Goal: Task Accomplishment & Management: Use online tool/utility

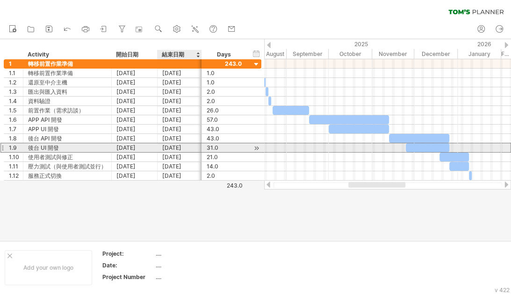
click at [183, 147] on div "[DATE]" at bounding box center [179, 147] width 35 height 9
type input "*********"
click at [298, 148] on div at bounding box center [387, 147] width 247 height 9
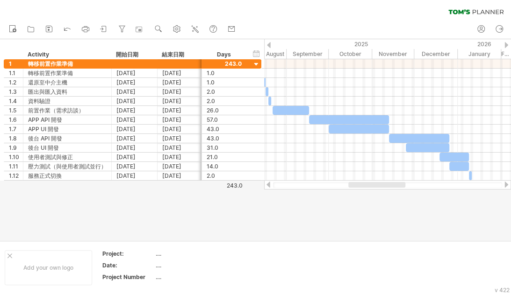
click at [277, 220] on div at bounding box center [255, 139] width 511 height 201
click at [254, 54] on div "hide start/end/duration show start/end/duration" at bounding box center [256, 54] width 9 height 10
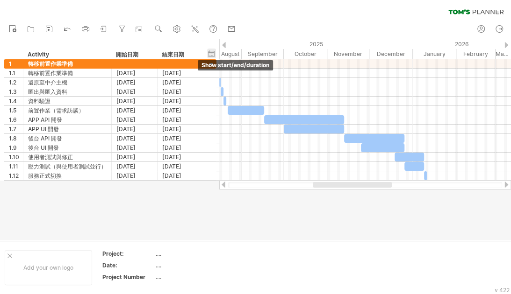
click at [212, 54] on div "hide start/end/duration show start/end/duration" at bounding box center [211, 54] width 9 height 10
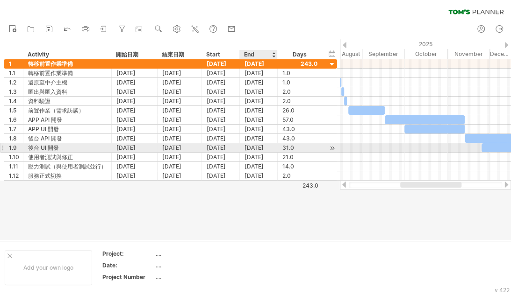
click at [247, 147] on div "[DATE]" at bounding box center [259, 147] width 38 height 9
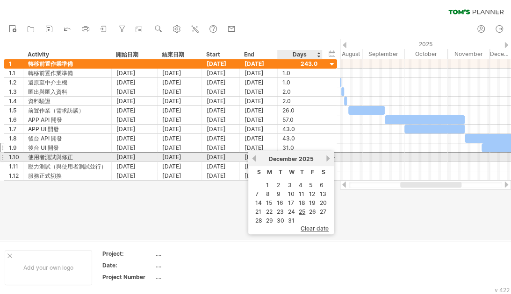
click at [326, 159] on link "next" at bounding box center [327, 158] width 7 height 7
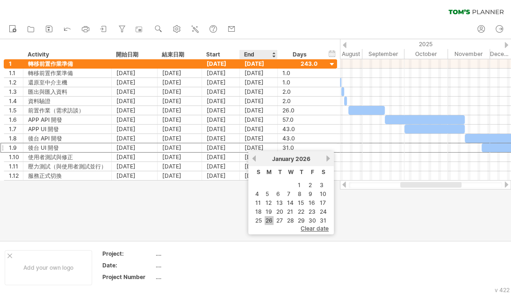
click at [267, 217] on link "26" at bounding box center [268, 220] width 9 height 9
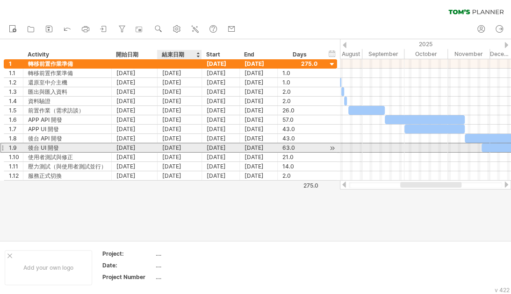
click at [184, 146] on div "[DATE]" at bounding box center [179, 147] width 35 height 9
click at [189, 147] on input "*********" at bounding box center [179, 147] width 35 height 9
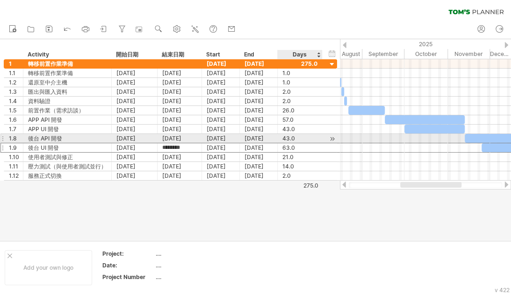
type input "*********"
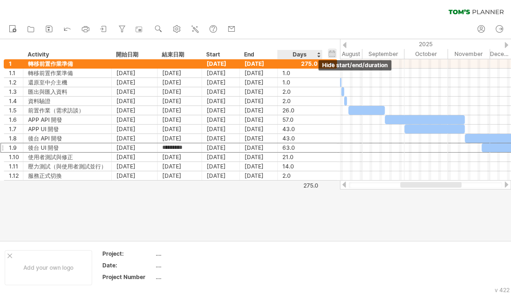
click at [331, 52] on div "hide start/end/duration show start/end/duration" at bounding box center [331, 54] width 9 height 10
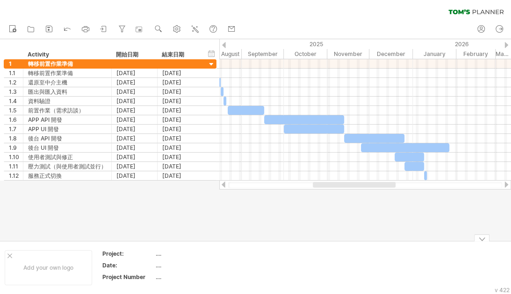
click at [272, 262] on td at bounding box center [278, 268] width 74 height 36
click at [154, 275] on th "Project Number" at bounding box center [128, 278] width 52 height 11
click at [211, 52] on div "hide start/end/duration show start/end/duration" at bounding box center [211, 54] width 9 height 10
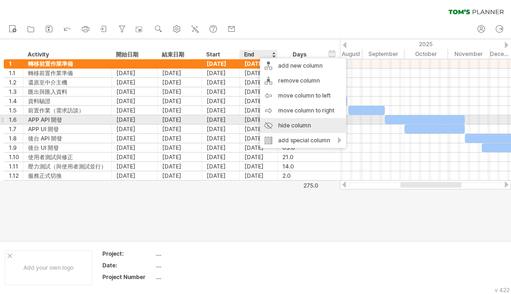
click at [283, 124] on div "hide column" at bounding box center [303, 125] width 86 height 15
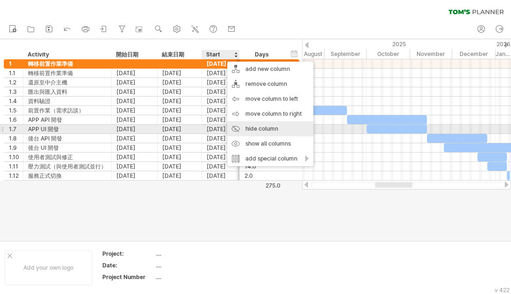
click at [264, 132] on div "hide column" at bounding box center [270, 128] width 86 height 15
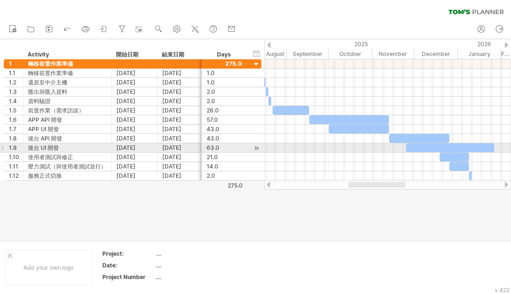
click at [399, 153] on div at bounding box center [387, 157] width 247 height 9
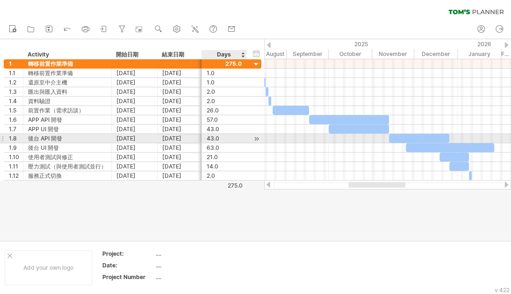
click at [254, 136] on div at bounding box center [256, 139] width 9 height 10
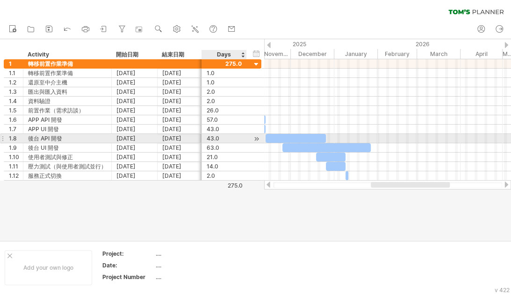
click at [257, 139] on div at bounding box center [256, 139] width 9 height 10
click at [258, 137] on div at bounding box center [256, 139] width 9 height 10
click at [199, 137] on div at bounding box center [200, 138] width 5 height 9
click at [188, 139] on div "[DATE]" at bounding box center [179, 138] width 35 height 9
click at [192, 137] on input "**********" at bounding box center [179, 138] width 35 height 9
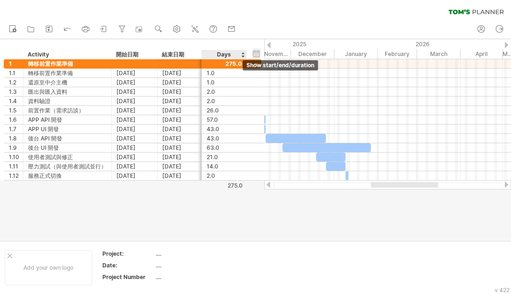
click at [258, 53] on div "hide start/end/duration show start/end/duration" at bounding box center [256, 54] width 9 height 10
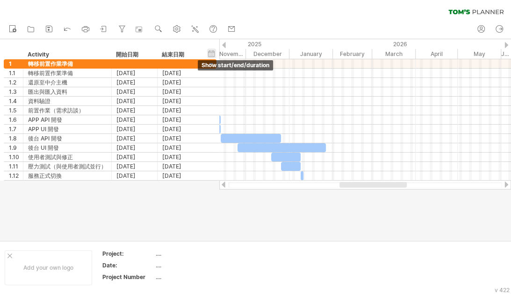
click at [213, 55] on div "hide start/end/duration show start/end/duration" at bounding box center [211, 54] width 9 height 10
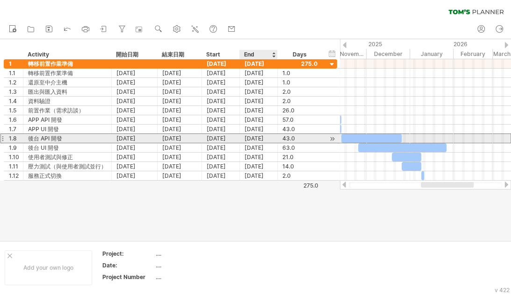
click at [254, 139] on div "[DATE]" at bounding box center [259, 138] width 38 height 9
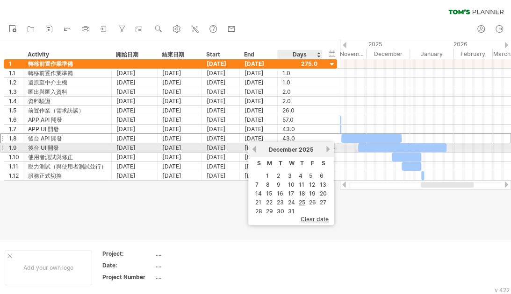
click at [327, 147] on link "next" at bounding box center [327, 149] width 7 height 7
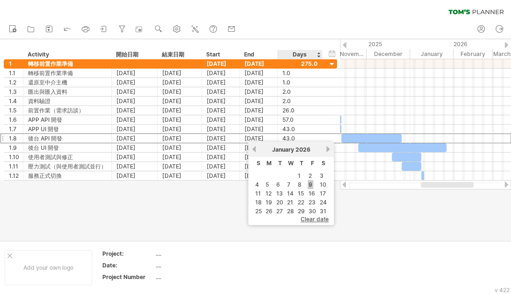
click at [311, 183] on link "9" at bounding box center [310, 184] width 6 height 9
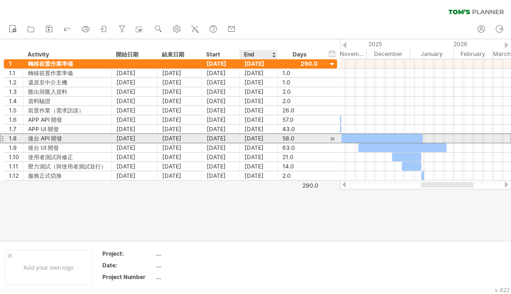
click at [254, 139] on div "[DATE]" at bounding box center [259, 138] width 38 height 9
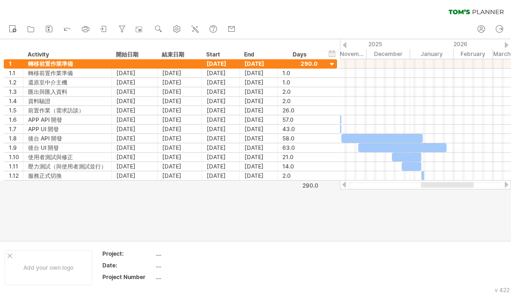
click at [398, 199] on div at bounding box center [255, 139] width 511 height 201
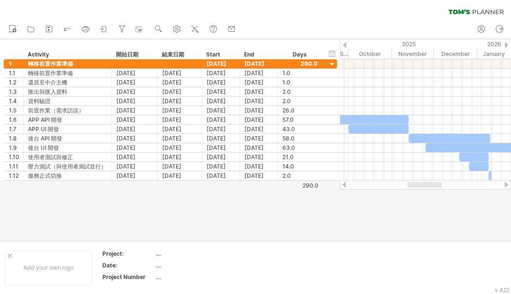
drag, startPoint x: 425, startPoint y: 185, endPoint x: 412, endPoint y: 183, distance: 13.7
click at [412, 183] on div at bounding box center [424, 185] width 35 height 6
click at [404, 218] on div at bounding box center [255, 139] width 511 height 201
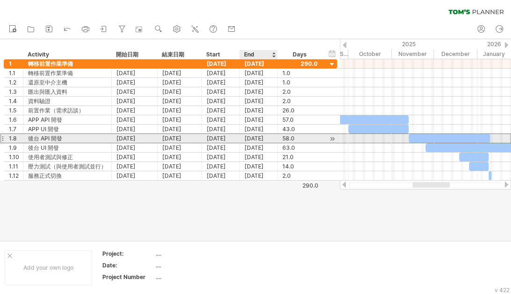
click at [258, 139] on div "[DATE]" at bounding box center [259, 138] width 38 height 9
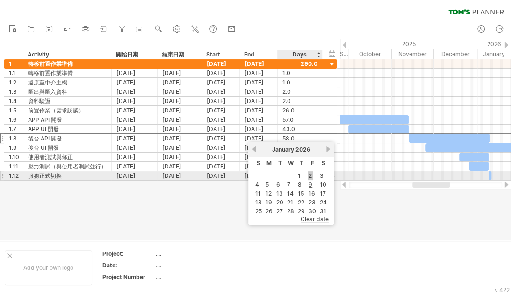
click at [310, 174] on link "2" at bounding box center [309, 175] width 5 height 9
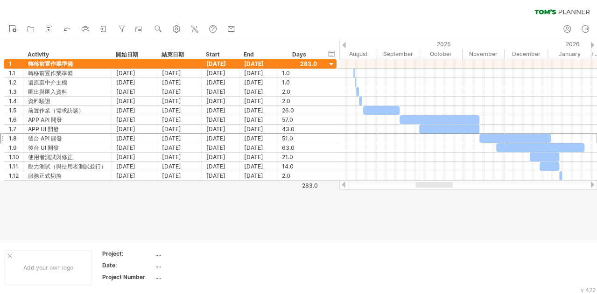
drag, startPoint x: 446, startPoint y: 187, endPoint x: 424, endPoint y: 185, distance: 22.0
click at [424, 185] on div at bounding box center [434, 185] width 37 height 6
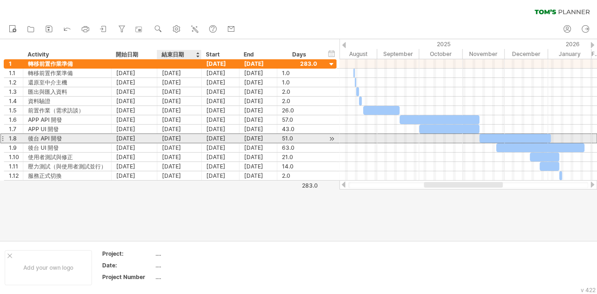
click at [183, 137] on div "[DATE]" at bounding box center [179, 138] width 35 height 9
click at [170, 137] on input "**********" at bounding box center [179, 138] width 35 height 9
click at [174, 135] on input "**********" at bounding box center [179, 138] width 35 height 9
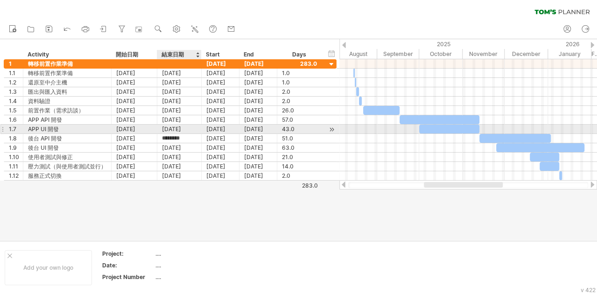
type input "*******"
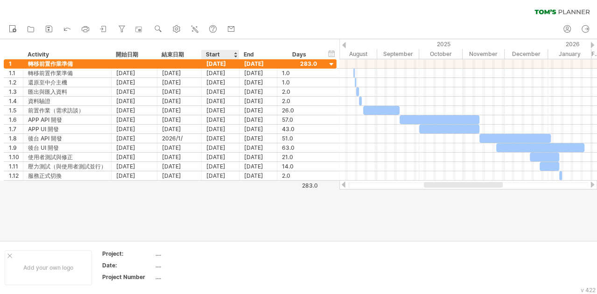
click at [227, 220] on div at bounding box center [298, 139] width 597 height 201
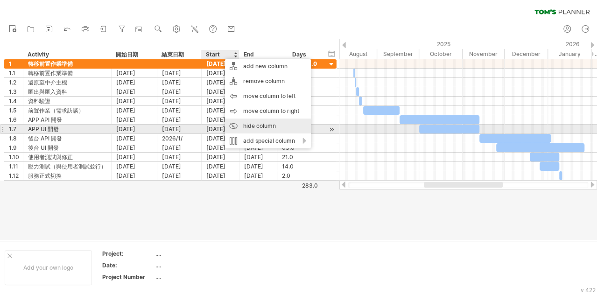
click at [253, 125] on div "hide column" at bounding box center [268, 126] width 86 height 15
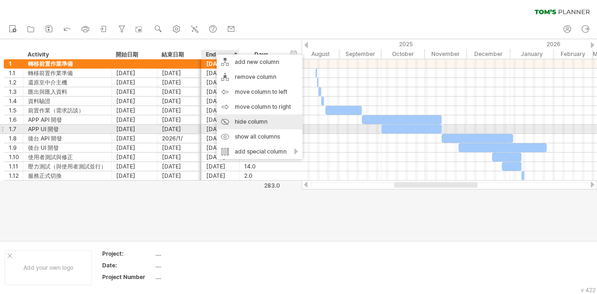
click at [251, 125] on div "hide column" at bounding box center [260, 121] width 86 height 15
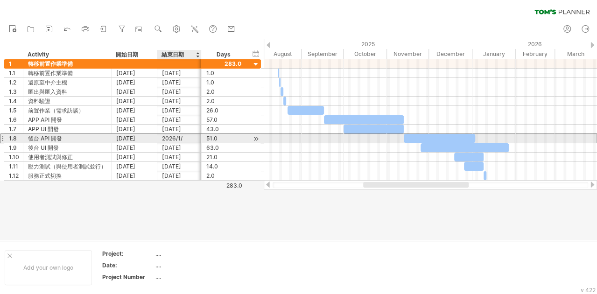
click at [185, 137] on div "2026/1/" at bounding box center [179, 138] width 35 height 9
click at [191, 138] on div "2026/1/" at bounding box center [179, 138] width 35 height 9
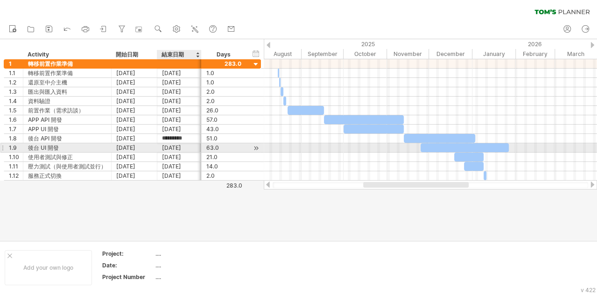
type input "********"
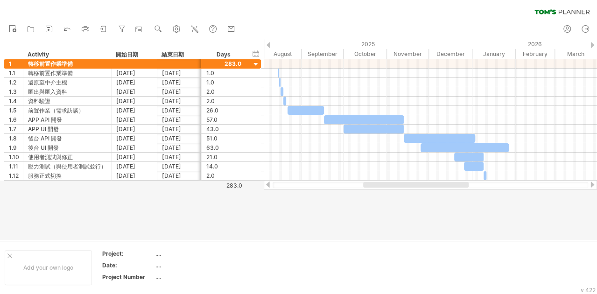
click at [348, 206] on div at bounding box center [298, 139] width 597 height 201
click at [317, 223] on div at bounding box center [298, 139] width 597 height 201
click at [510, 197] on div at bounding box center [298, 139] width 597 height 201
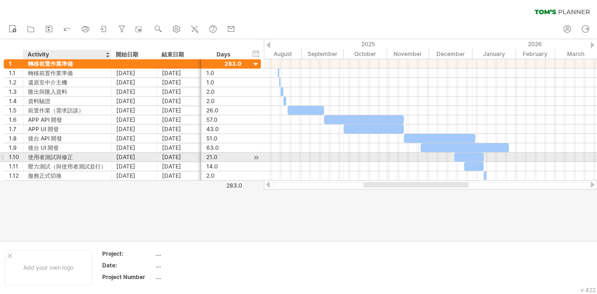
click at [76, 155] on div "使用者測試與修正" at bounding box center [67, 157] width 78 height 9
click at [76, 155] on input "********" at bounding box center [67, 157] width 78 height 9
click at [88, 155] on input "**********" at bounding box center [67, 157] width 78 height 9
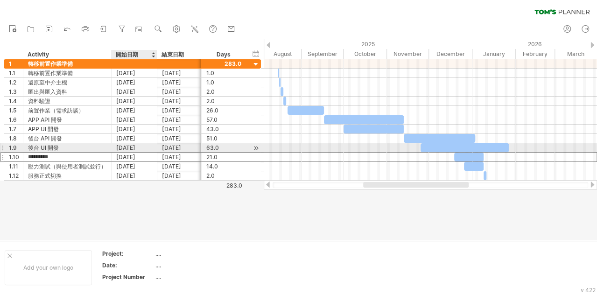
type input "********"
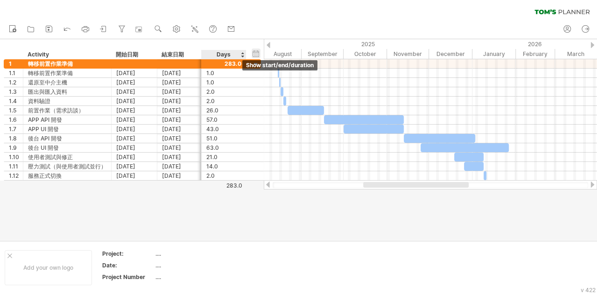
click at [255, 54] on div "hide start/end/duration show start/end/duration" at bounding box center [256, 54] width 9 height 10
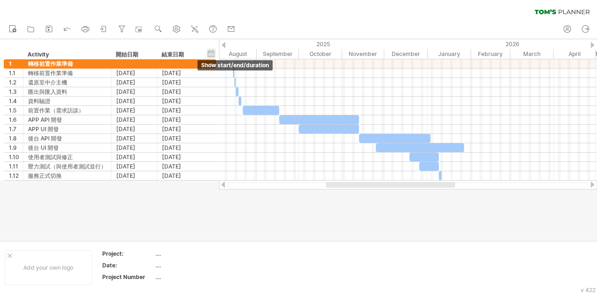
click at [214, 51] on div "hide start/end/duration show start/end/duration" at bounding box center [211, 54] width 9 height 10
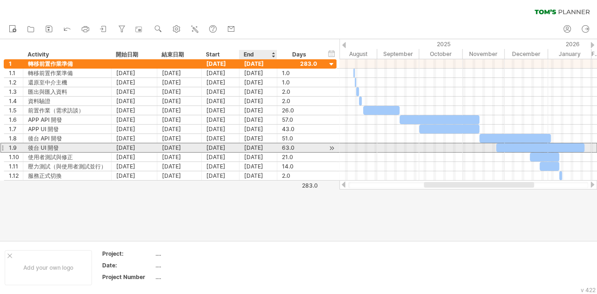
click at [260, 146] on div "[DATE]" at bounding box center [259, 147] width 38 height 9
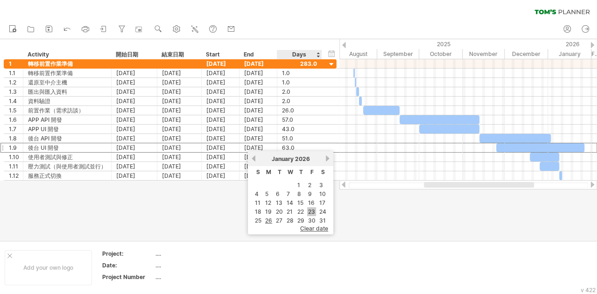
click at [316, 208] on link "23" at bounding box center [311, 211] width 9 height 9
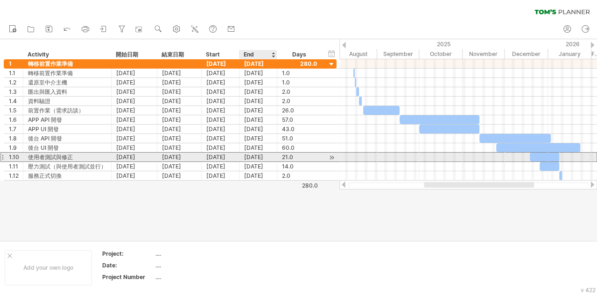
click at [260, 154] on div "[DATE]" at bounding box center [259, 157] width 38 height 9
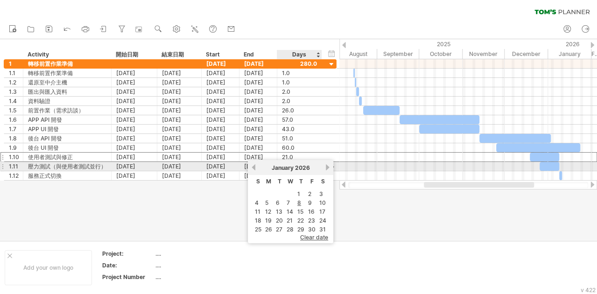
click at [326, 170] on link "next" at bounding box center [327, 167] width 7 height 7
click at [326, 170] on link "next" at bounding box center [326, 167] width 7 height 7
click at [253, 167] on link "previous" at bounding box center [253, 167] width 7 height 7
click at [326, 168] on link "next" at bounding box center [326, 167] width 7 height 7
click at [255, 166] on link "previous" at bounding box center [253, 167] width 7 height 7
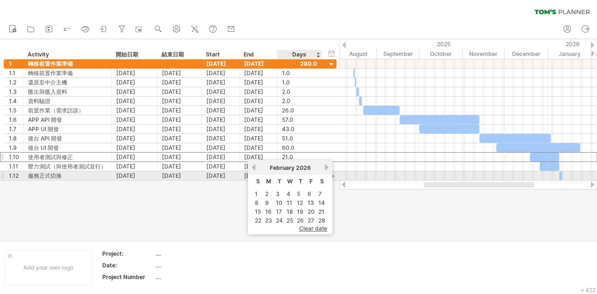
click at [331, 172] on div "previous next [DATE]" at bounding box center [290, 167] width 85 height 15
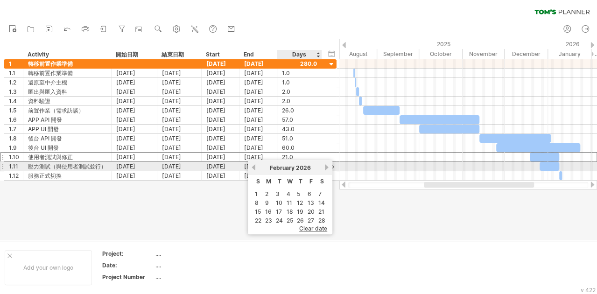
click at [328, 170] on link "next" at bounding box center [326, 167] width 7 height 7
click at [324, 169] on div "[DATE]" at bounding box center [291, 167] width 68 height 7
click at [329, 166] on link "next" at bounding box center [327, 167] width 7 height 7
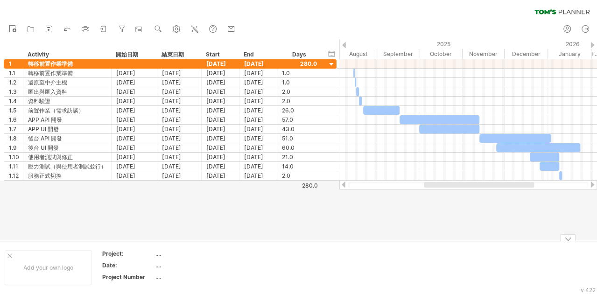
drag, startPoint x: 504, startPoint y: 256, endPoint x: 485, endPoint y: 244, distance: 22.7
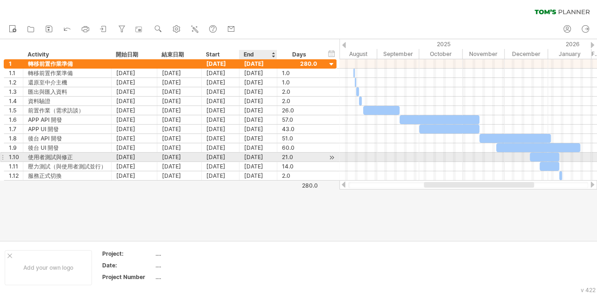
click at [256, 157] on div "[DATE]" at bounding box center [259, 157] width 38 height 9
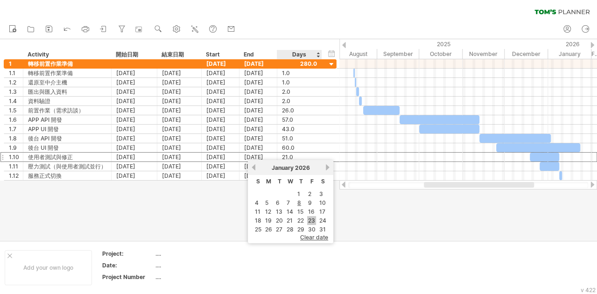
click at [311, 219] on link "23" at bounding box center [311, 220] width 9 height 9
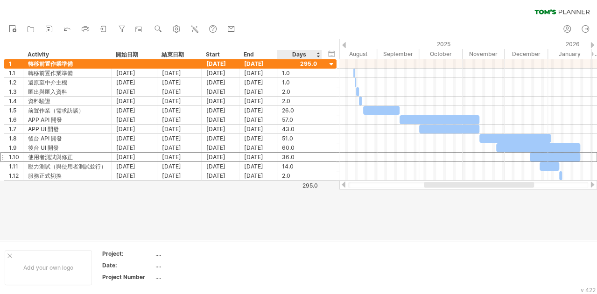
click at [326, 208] on div at bounding box center [298, 139] width 597 height 201
click at [63, 228] on div at bounding box center [298, 139] width 597 height 201
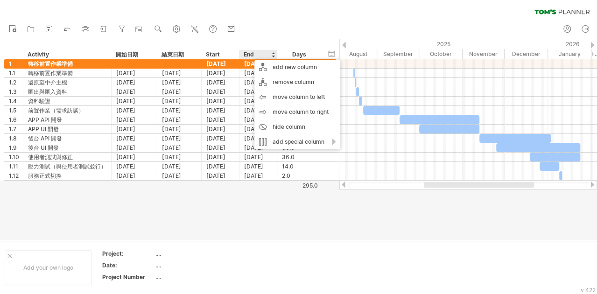
drag, startPoint x: 277, startPoint y: 126, endPoint x: 287, endPoint y: 191, distance: 65.1
click at [294, 183] on div "Trying to reach [DOMAIN_NAME] Connected again... 0% clear filter new 1" at bounding box center [298, 147] width 597 height 294
click at [270, 190] on div at bounding box center [298, 139] width 597 height 201
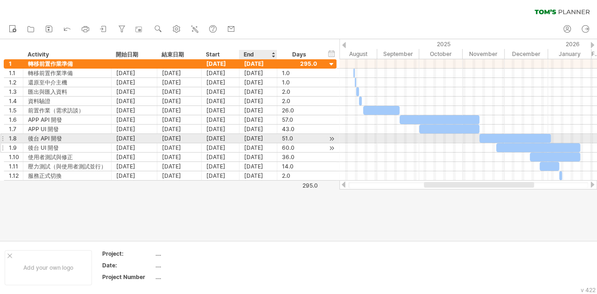
click at [258, 143] on div "[DATE]" at bounding box center [259, 147] width 38 height 9
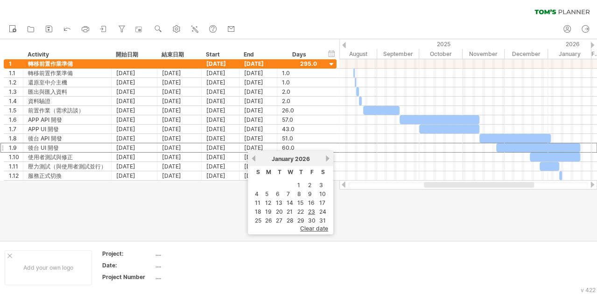
drag, startPoint x: 394, startPoint y: 219, endPoint x: 380, endPoint y: 210, distance: 16.6
click at [394, 219] on div at bounding box center [298, 139] width 597 height 201
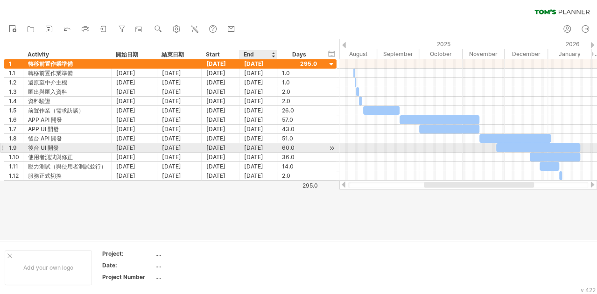
click at [254, 146] on div "[DATE]" at bounding box center [259, 147] width 38 height 9
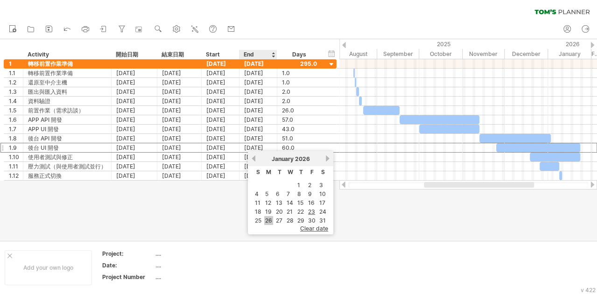
click at [272, 216] on link "26" at bounding box center [268, 220] width 9 height 9
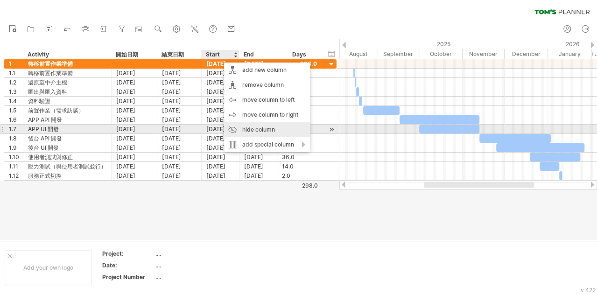
click at [248, 129] on div "hide column" at bounding box center [267, 129] width 86 height 15
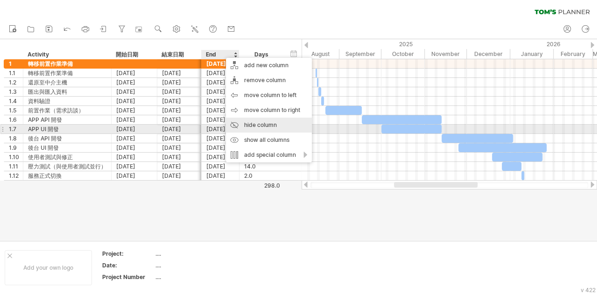
click at [248, 128] on div "hide column" at bounding box center [269, 125] width 86 height 15
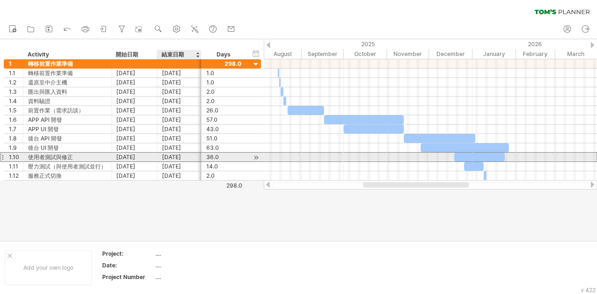
click at [188, 157] on div "[DATE]" at bounding box center [179, 157] width 35 height 9
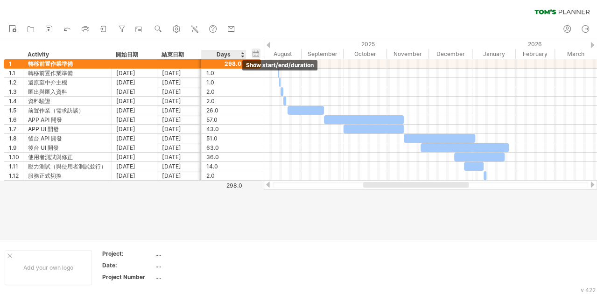
click at [257, 52] on div "hide start/end/duration show start/end/duration" at bounding box center [256, 54] width 9 height 10
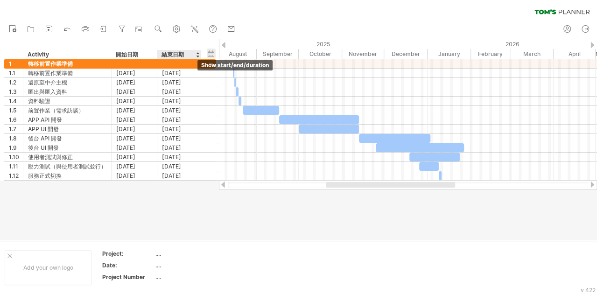
click at [213, 54] on div "hide start/end/duration show start/end/duration" at bounding box center [211, 54] width 9 height 10
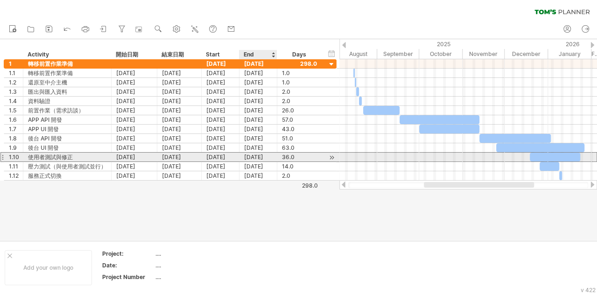
click at [254, 155] on div "[DATE]" at bounding box center [259, 157] width 38 height 9
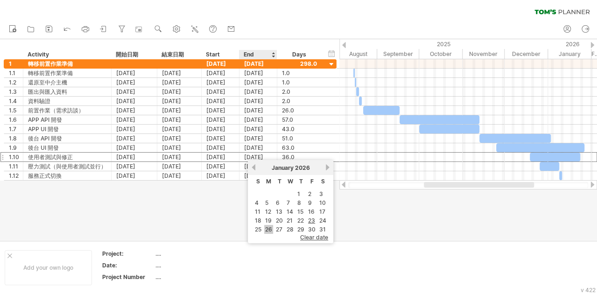
click at [269, 227] on link "26" at bounding box center [268, 229] width 9 height 9
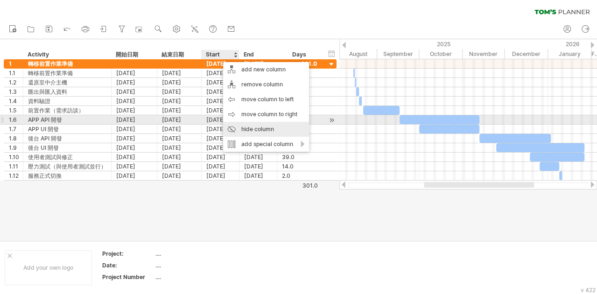
click at [237, 122] on div "hide column" at bounding box center [266, 129] width 86 height 15
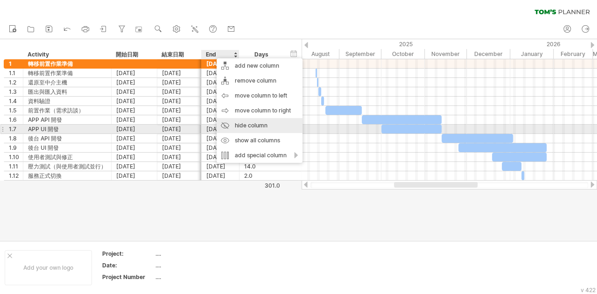
click at [244, 128] on div "hide column" at bounding box center [260, 125] width 86 height 15
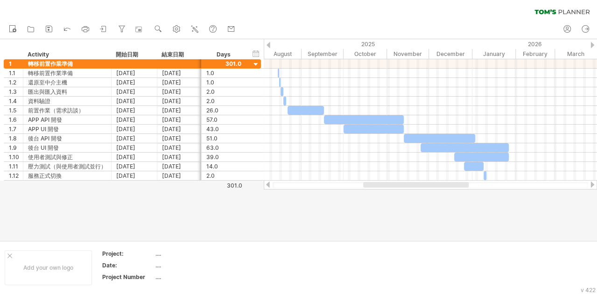
click at [323, 227] on div at bounding box center [298, 139] width 597 height 201
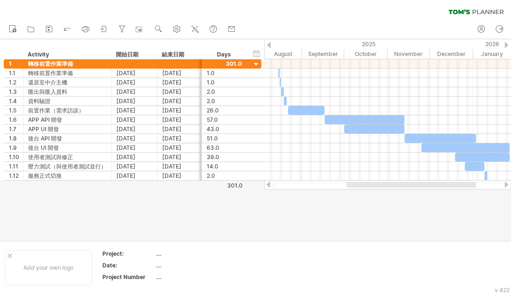
click at [447, 203] on div at bounding box center [255, 139] width 511 height 201
click at [386, 211] on div at bounding box center [255, 139] width 511 height 201
click at [460, 193] on div at bounding box center [255, 139] width 511 height 201
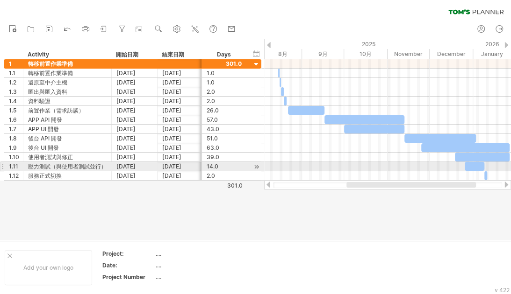
click at [420, 178] on div at bounding box center [387, 175] width 247 height 9
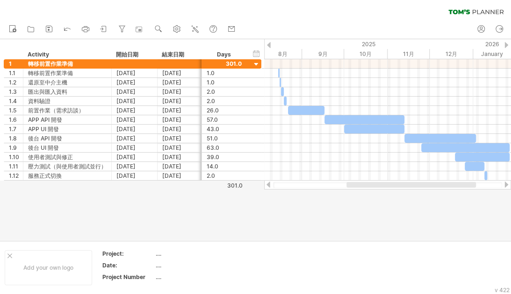
click at [418, 203] on div at bounding box center [255, 139] width 511 height 201
click at [459, 211] on div at bounding box center [255, 139] width 511 height 201
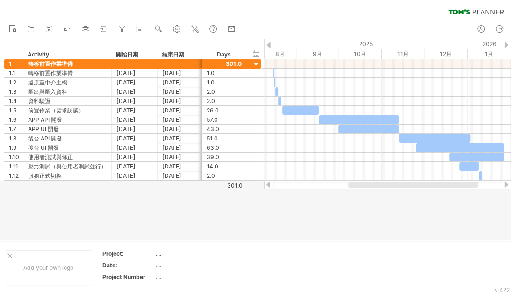
click at [401, 186] on div at bounding box center [412, 185] width 129 height 6
